Goal: Use online tool/utility

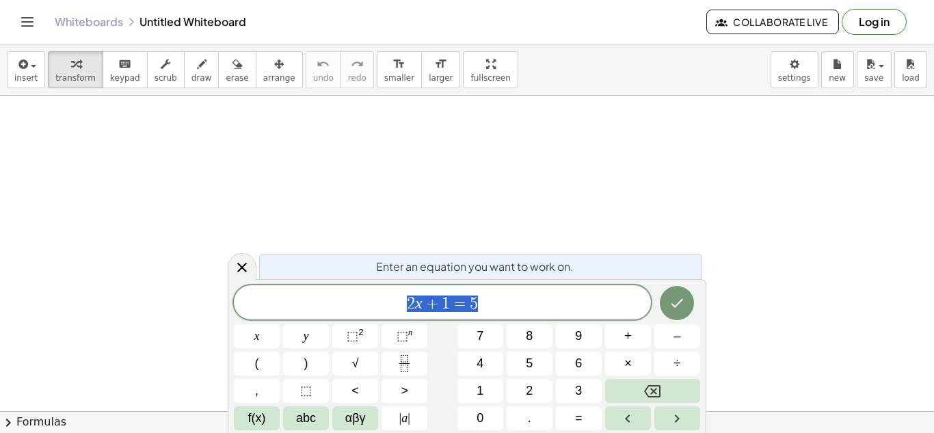
scroll to position [1, 0]
click at [672, 399] on button "Backspace" at bounding box center [652, 391] width 95 height 24
click at [667, 397] on button "Backspace" at bounding box center [652, 391] width 95 height 24
click at [275, 343] on button "x" at bounding box center [257, 336] width 46 height 24
click at [645, 335] on button "+" at bounding box center [628, 336] width 46 height 24
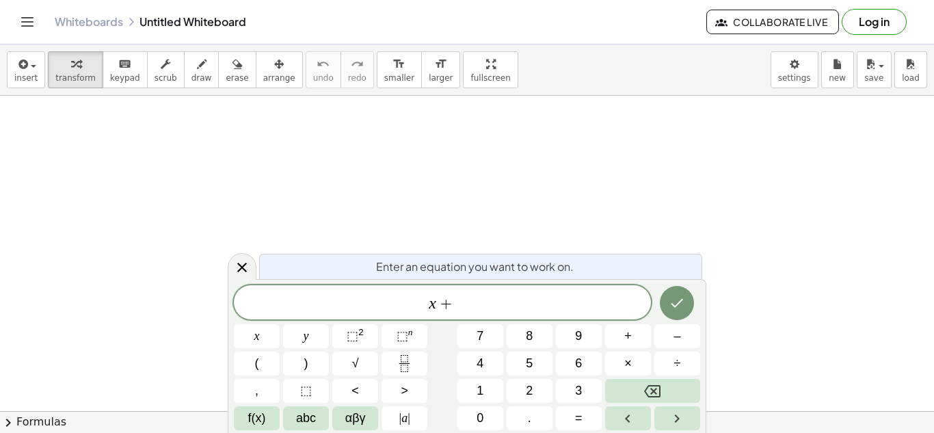
click at [487, 366] on button "4" at bounding box center [480, 363] width 46 height 24
click at [600, 427] on button "=" at bounding box center [579, 418] width 46 height 24
click at [462, 396] on button "1" at bounding box center [480, 391] width 46 height 24
click at [466, 394] on button "1" at bounding box center [480, 391] width 46 height 24
click at [280, 324] on div at bounding box center [257, 336] width 46 height 24
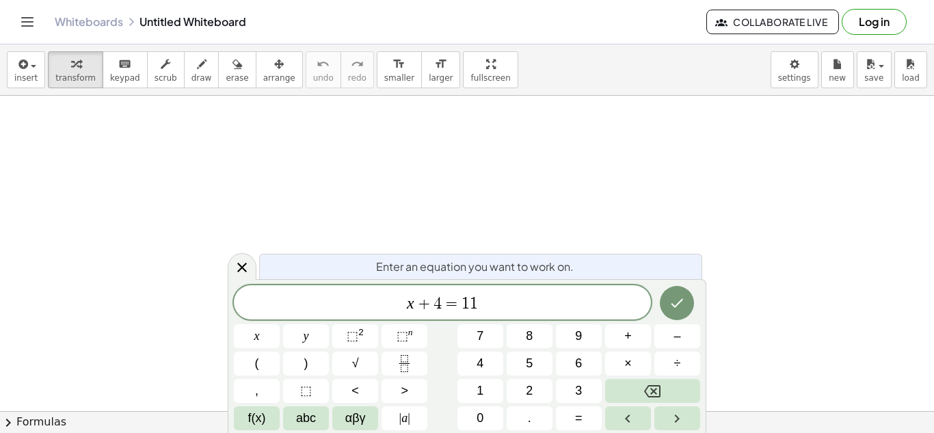
click at [692, 299] on button "Done" at bounding box center [677, 303] width 34 height 34
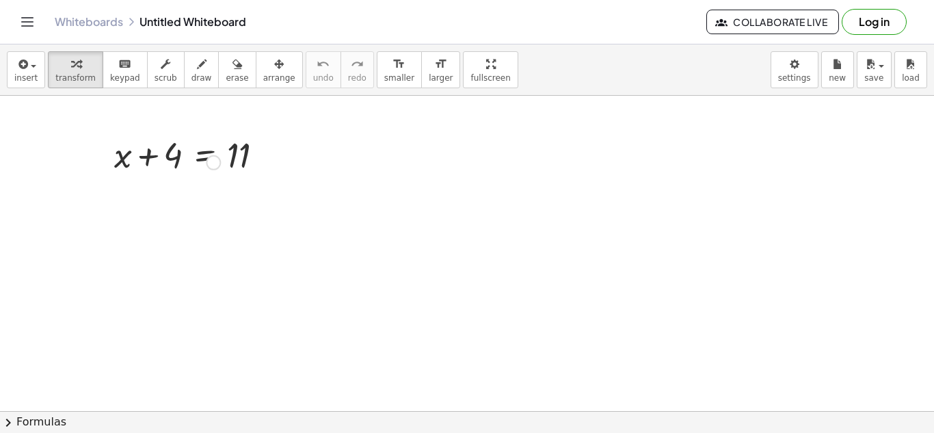
scroll to position [0, 0]
click at [277, 161] on div at bounding box center [194, 154] width 174 height 46
click at [273, 157] on div at bounding box center [267, 155] width 15 height 15
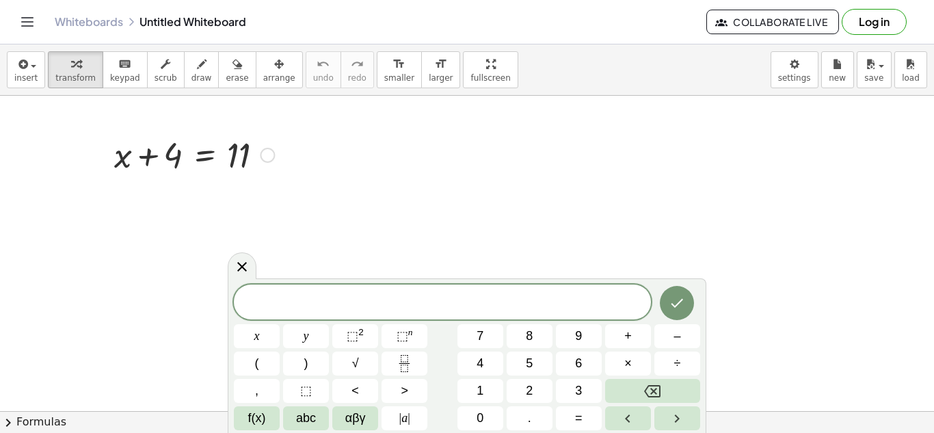
click at [151, 143] on div at bounding box center [194, 154] width 174 height 46
drag, startPoint x: 176, startPoint y: 160, endPoint x: 254, endPoint y: 153, distance: 78.2
click at [254, 153] on div at bounding box center [194, 154] width 174 height 46
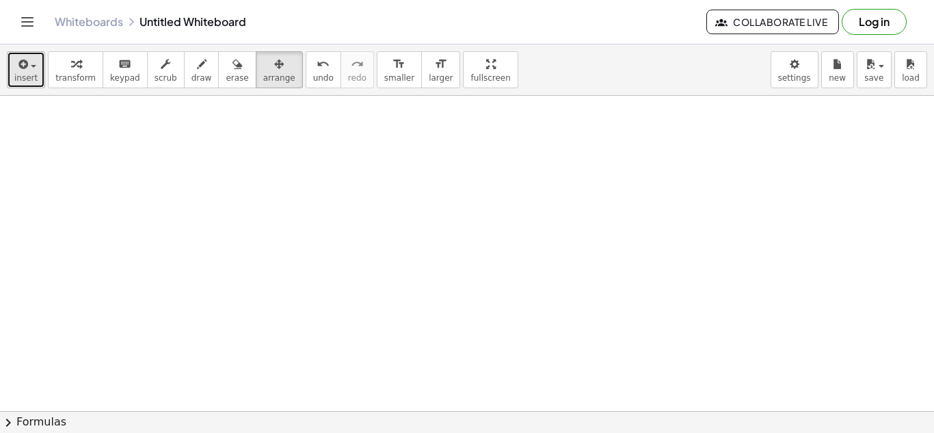
click at [31, 66] on span "button" at bounding box center [33, 66] width 5 height 3
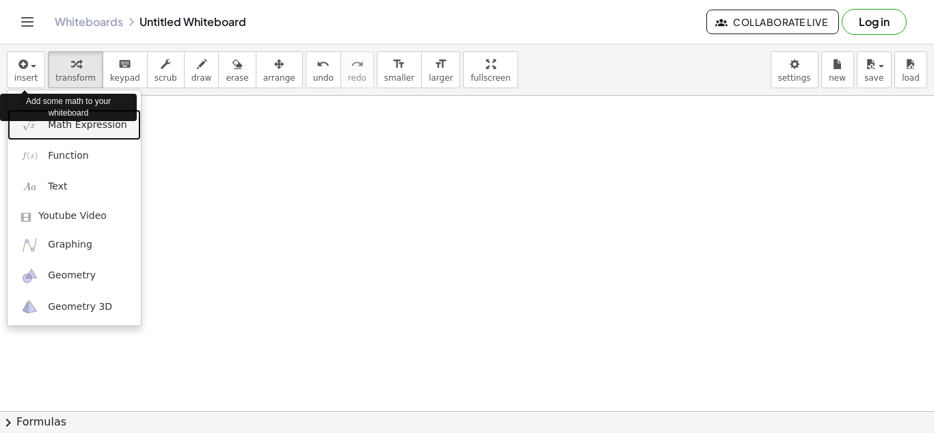
click at [92, 133] on link "Math Expression" at bounding box center [74, 124] width 133 height 31
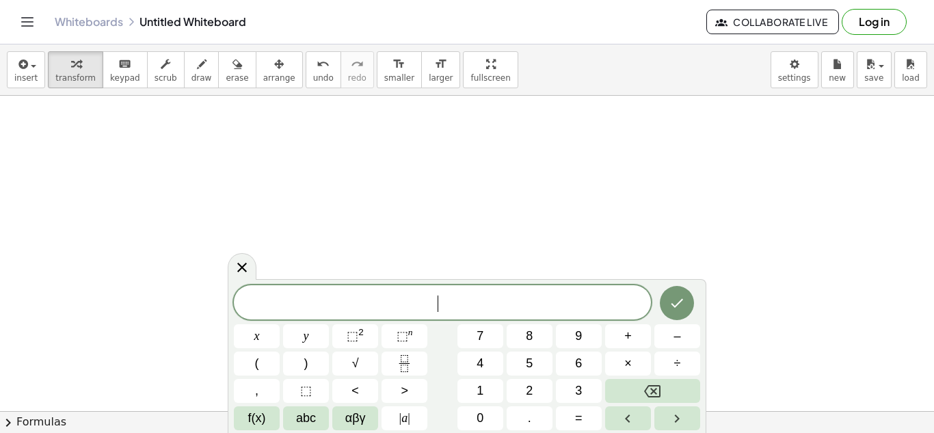
click at [531, 396] on span "2" at bounding box center [529, 390] width 7 height 18
click at [275, 345] on button "x" at bounding box center [257, 336] width 46 height 24
click at [628, 345] on span "+" at bounding box center [628, 336] width 8 height 18
click at [480, 400] on button "1" at bounding box center [480, 391] width 46 height 24
click at [586, 406] on button "=" at bounding box center [579, 418] width 46 height 24
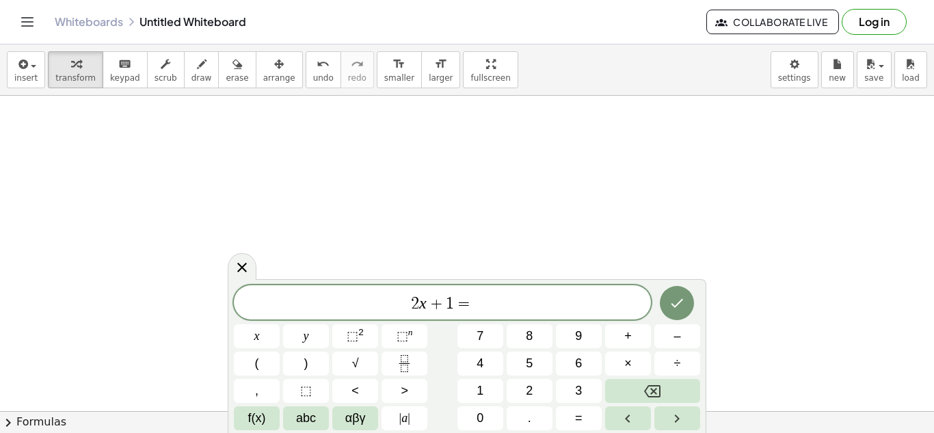
click at [535, 368] on button "5" at bounding box center [530, 363] width 46 height 24
click at [690, 310] on button "Done" at bounding box center [677, 303] width 34 height 34
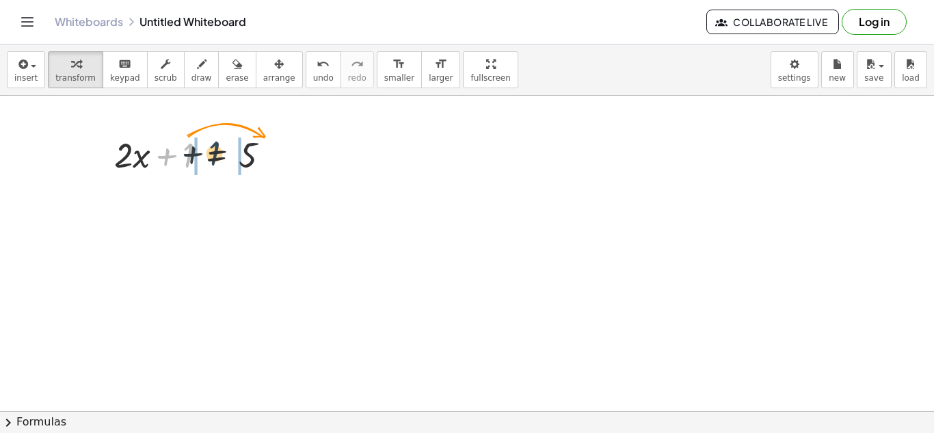
drag, startPoint x: 189, startPoint y: 156, endPoint x: 227, endPoint y: 161, distance: 38.6
click at [227, 161] on div at bounding box center [197, 154] width 180 height 46
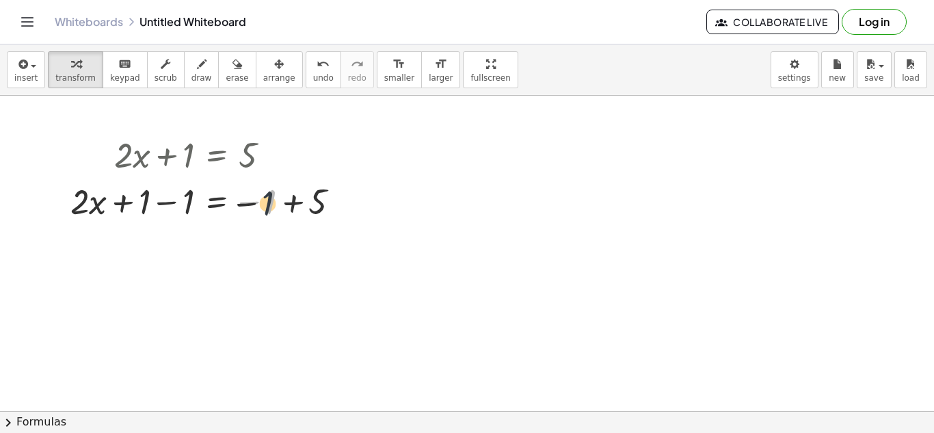
drag, startPoint x: 265, startPoint y: 198, endPoint x: 241, endPoint y: 201, distance: 24.8
click at [241, 201] on div at bounding box center [211, 200] width 294 height 46
click at [316, 70] on icon "undo" at bounding box center [322, 64] width 13 height 16
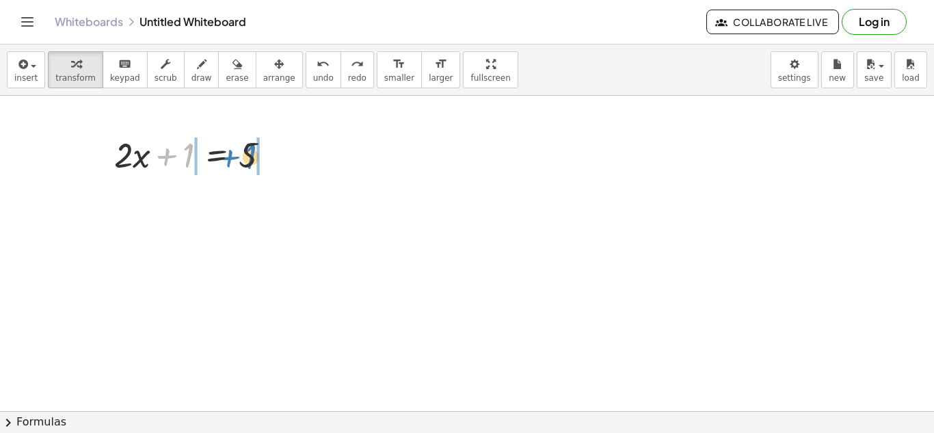
drag, startPoint x: 191, startPoint y: 148, endPoint x: 253, endPoint y: 149, distance: 62.2
click at [253, 149] on div at bounding box center [197, 154] width 180 height 46
drag, startPoint x: 187, startPoint y: 153, endPoint x: 245, endPoint y: 146, distance: 58.5
click at [245, 146] on div at bounding box center [197, 154] width 180 height 46
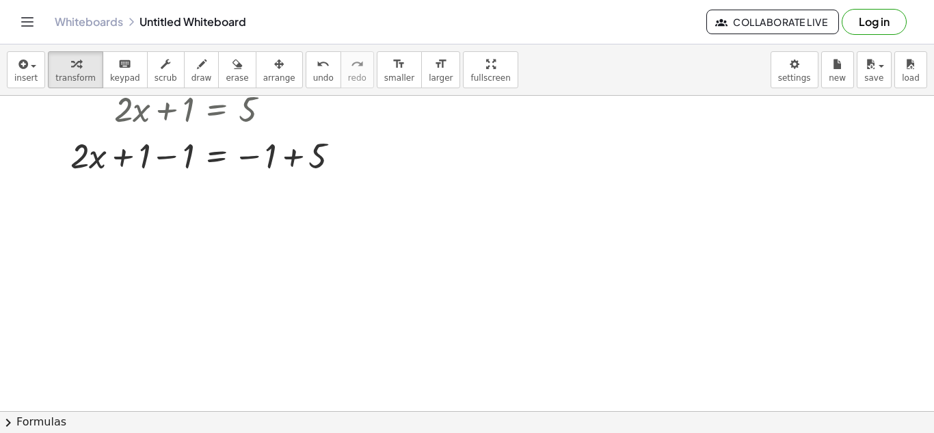
scroll to position [47, 0]
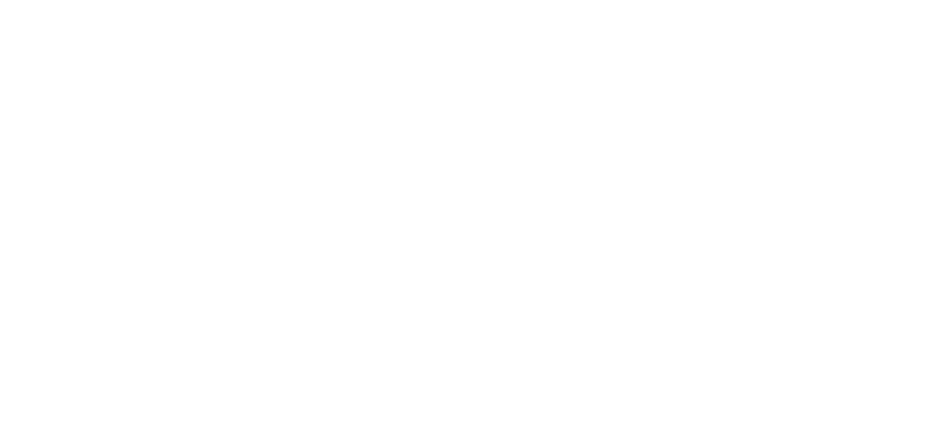
click at [843, 62] on div at bounding box center [467, 216] width 934 height 433
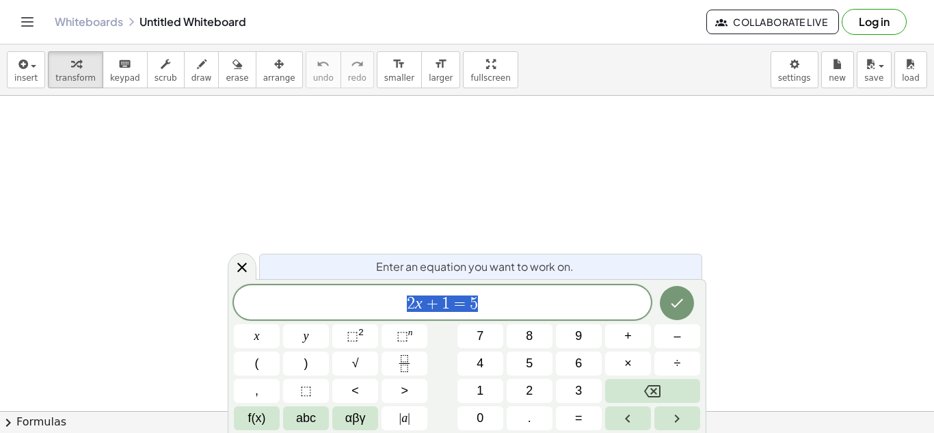
scroll to position [11, 0]
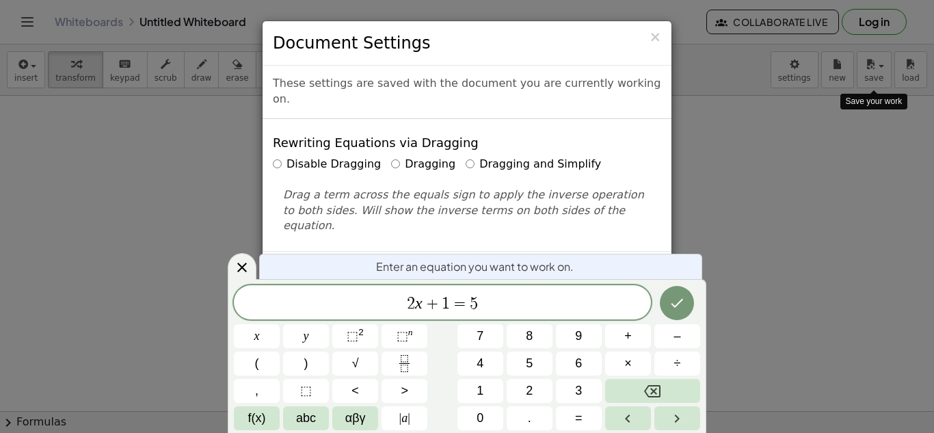
click at [803, 72] on div "× Document Settings These settings are saved with the document you are currentl…" at bounding box center [467, 216] width 934 height 433
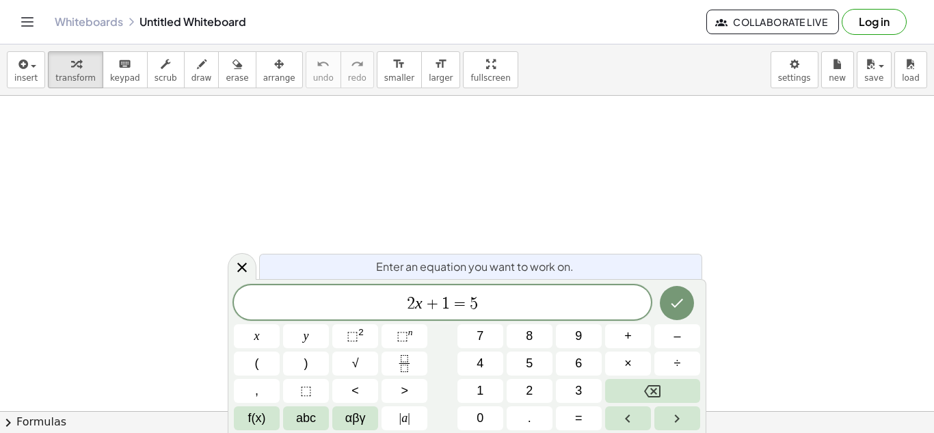
click at [784, 95] on div "insert select one: Math Expression Function Text Youtube Video Graphing Geometr…" at bounding box center [467, 69] width 934 height 51
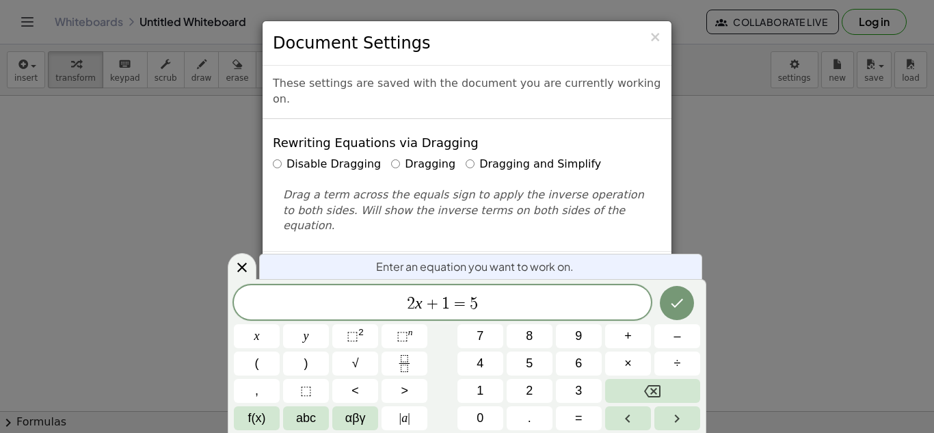
click at [831, 33] on div "× Document Settings These settings are saved with the document you are currentl…" at bounding box center [467, 216] width 934 height 433
click at [766, 54] on div "× Document Settings These settings are saved with the document you are currentl…" at bounding box center [467, 216] width 934 height 433
click at [797, 44] on div "× Document Settings These settings are saved with the document you are currentl…" at bounding box center [467, 216] width 934 height 433
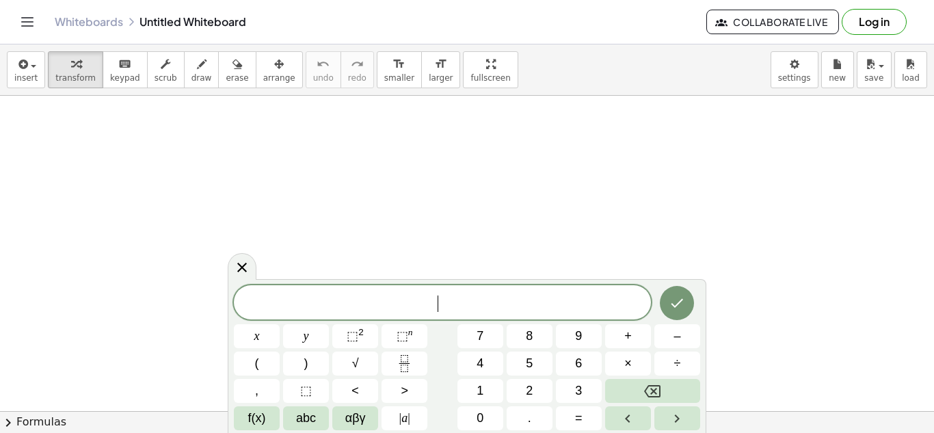
click at [480, 338] on span "7" at bounding box center [479, 336] width 7 height 18
click at [509, 329] on button "8" at bounding box center [530, 336] width 46 height 24
click at [665, 390] on button "Backspace" at bounding box center [652, 391] width 95 height 24
click at [669, 393] on button "Backspace" at bounding box center [652, 391] width 95 height 24
click at [529, 390] on span "2" at bounding box center [529, 390] width 7 height 18
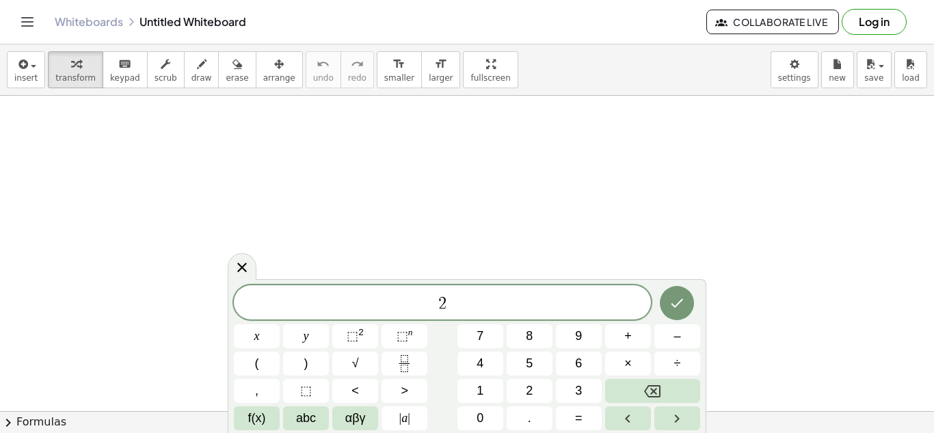
click at [256, 364] on span "(" at bounding box center [257, 363] width 4 height 18
click at [266, 324] on button "x" at bounding box center [257, 336] width 46 height 24
click at [635, 340] on button "+" at bounding box center [628, 336] width 46 height 24
click at [529, 391] on span "2" at bounding box center [529, 390] width 7 height 18
click at [321, 363] on button ")" at bounding box center [306, 363] width 46 height 24
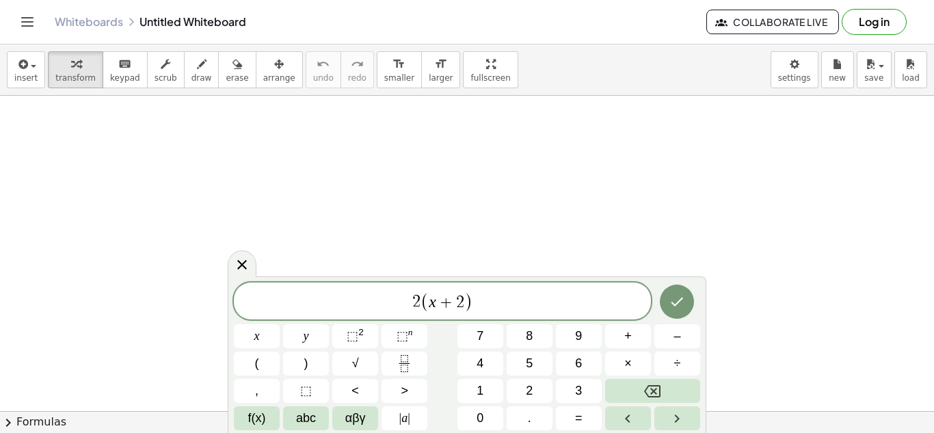
click at [591, 418] on button "=" at bounding box center [579, 418] width 46 height 24
click at [530, 337] on span "8" at bounding box center [529, 336] width 7 height 18
click at [678, 301] on icon "Done" at bounding box center [677, 301] width 16 height 16
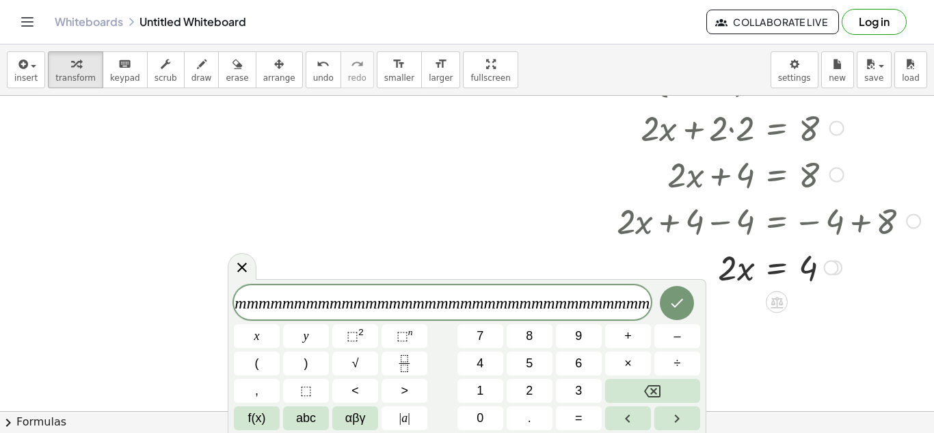
scroll to position [0, 23]
